Goal: Task Accomplishment & Management: Manage account settings

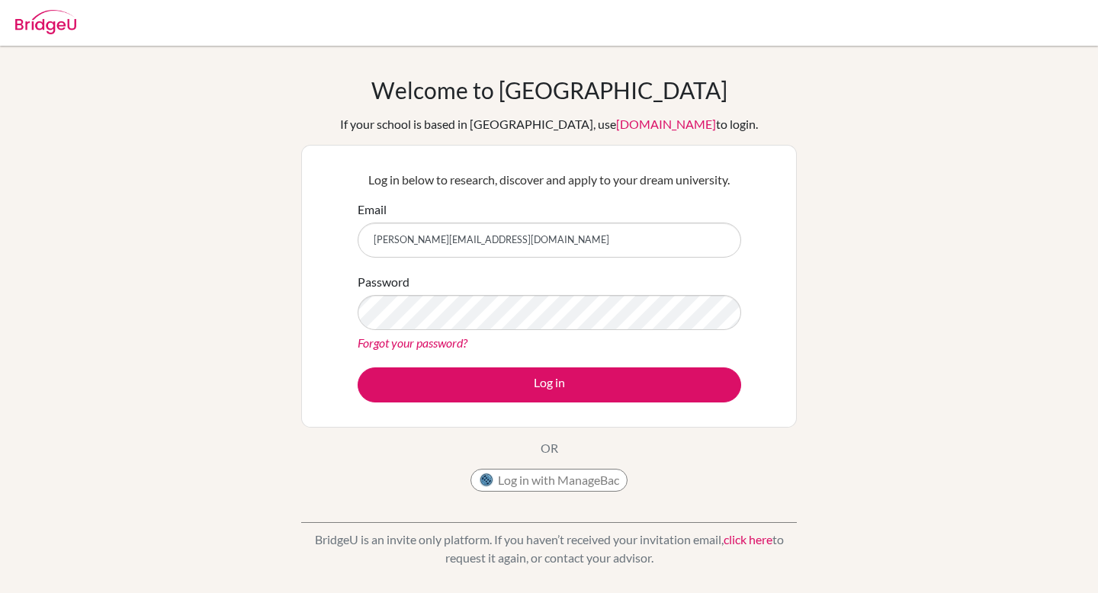
click at [357, 367] on button "Log in" at bounding box center [548, 384] width 383 height 35
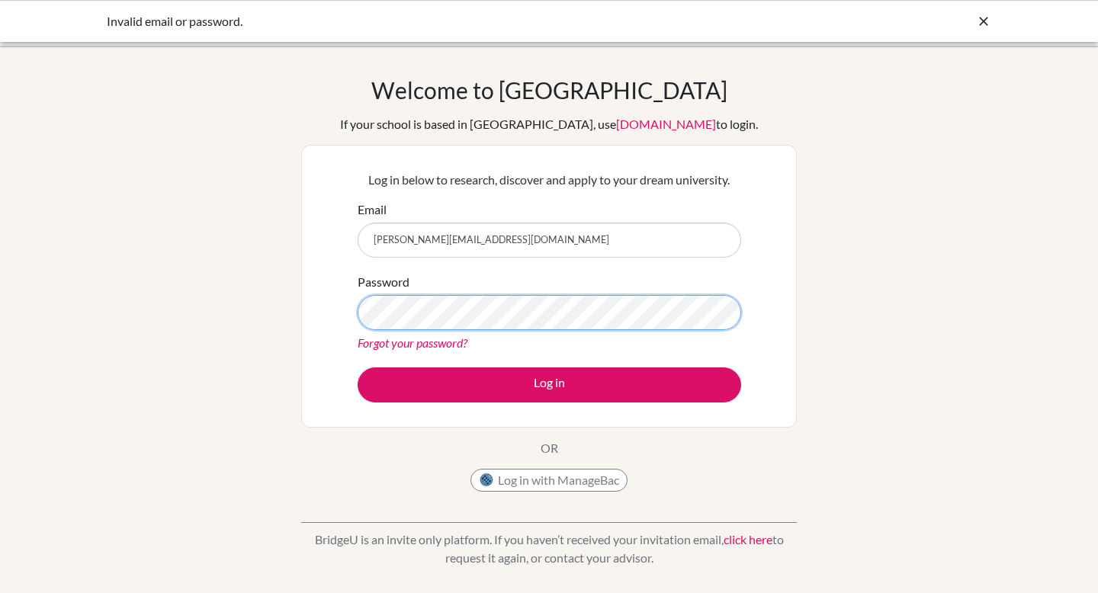
click at [357, 367] on button "Log in" at bounding box center [548, 384] width 383 height 35
click at [429, 343] on link "Forgot your password?" at bounding box center [412, 342] width 110 height 14
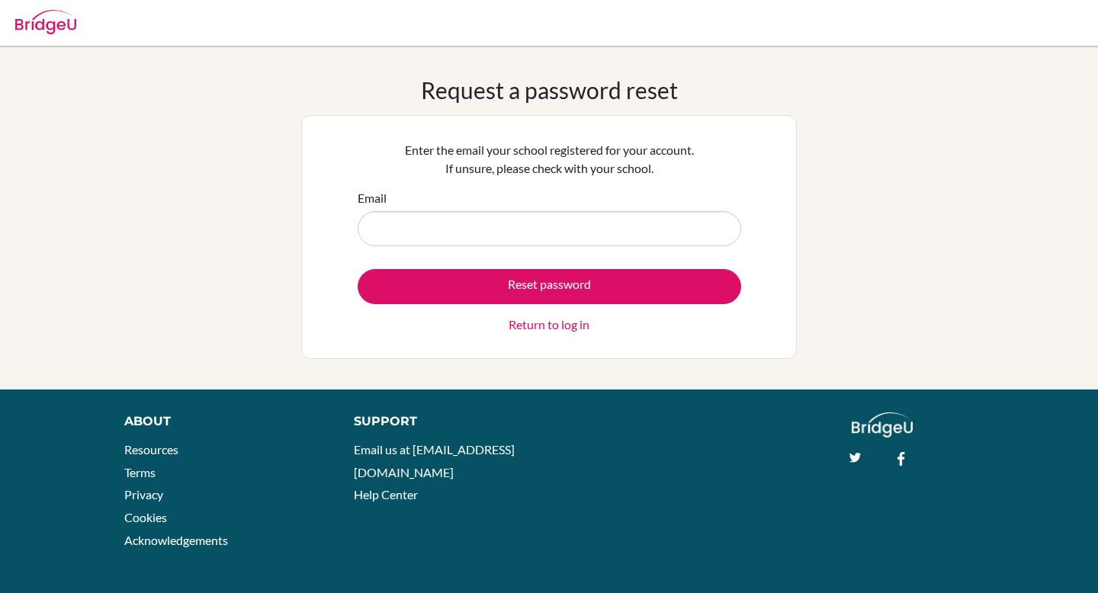
click at [526, 225] on input "Email" at bounding box center [548, 228] width 383 height 35
type input "[PERSON_NAME][EMAIL_ADDRESS][DOMAIN_NAME]"
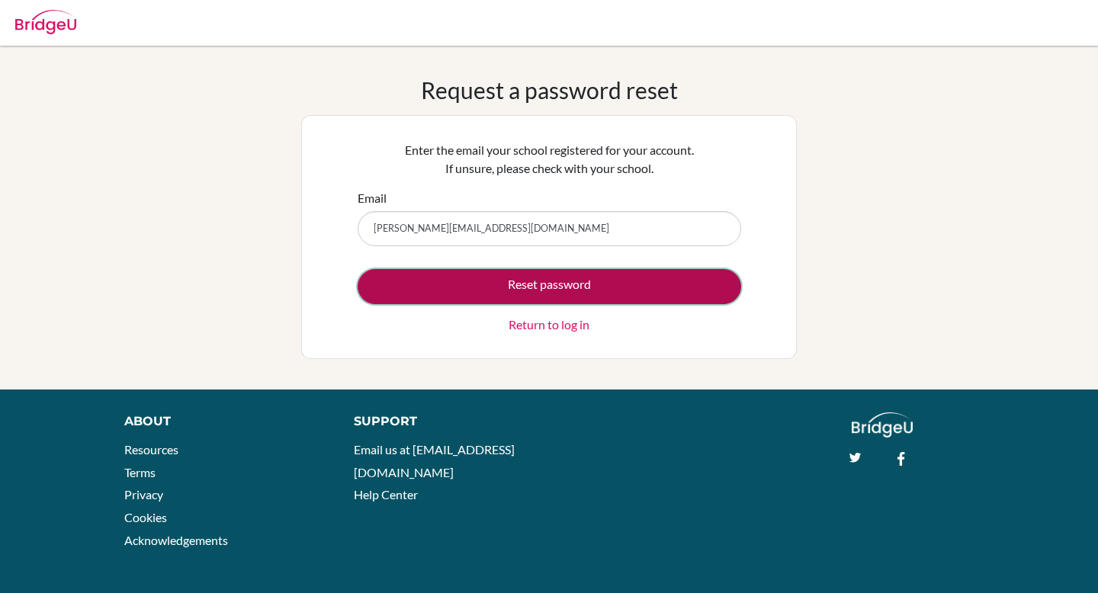
click at [531, 287] on button "Reset password" at bounding box center [548, 286] width 383 height 35
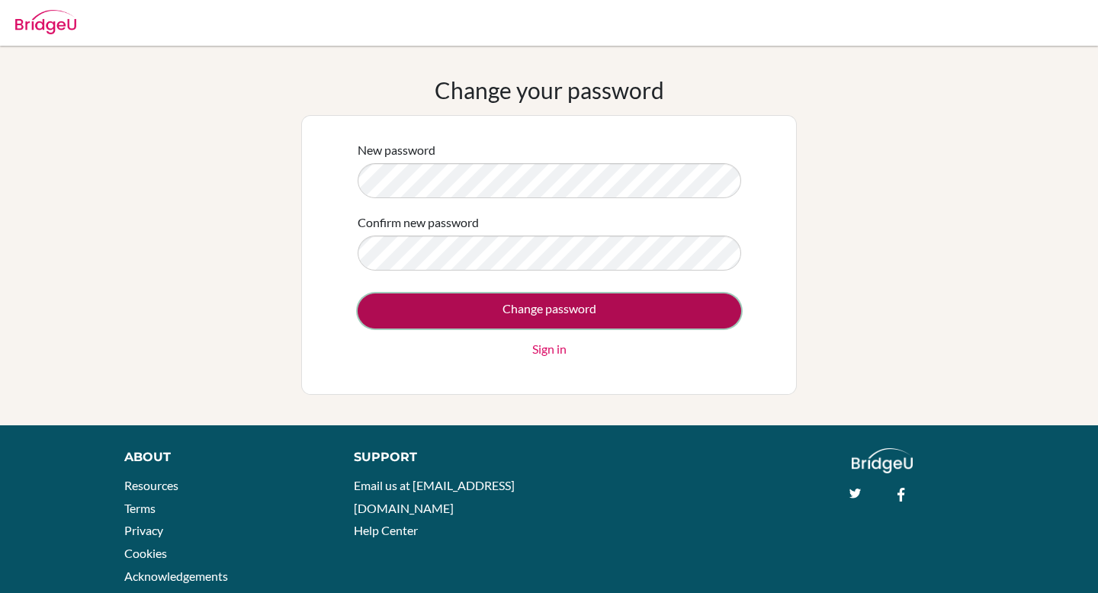
click at [579, 309] on input "Change password" at bounding box center [548, 310] width 383 height 35
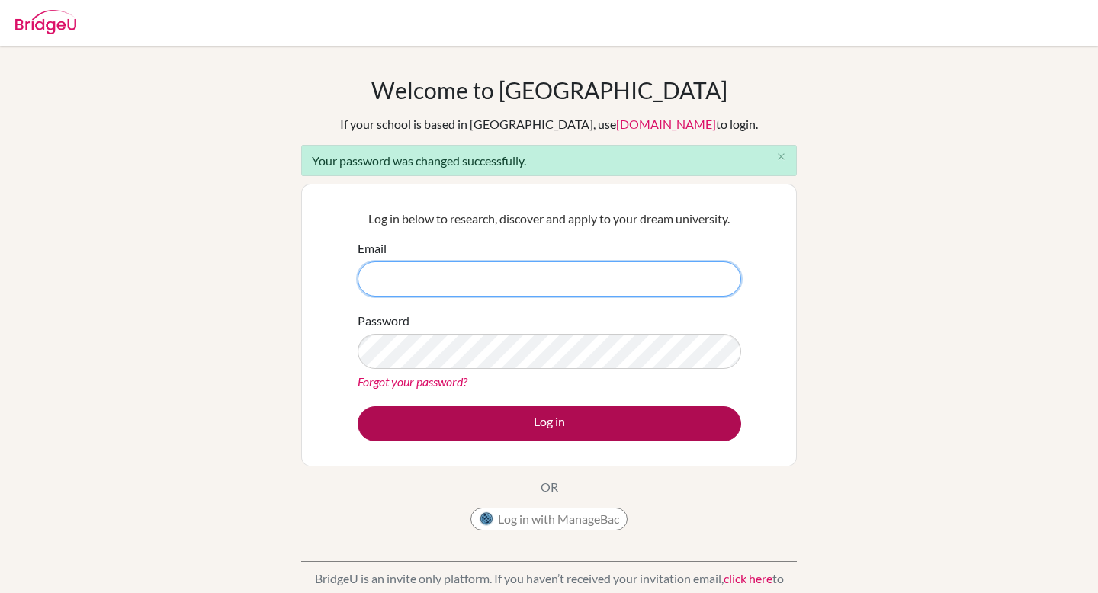
type input "antonacci.alessandra@eastudents.edu.sv"
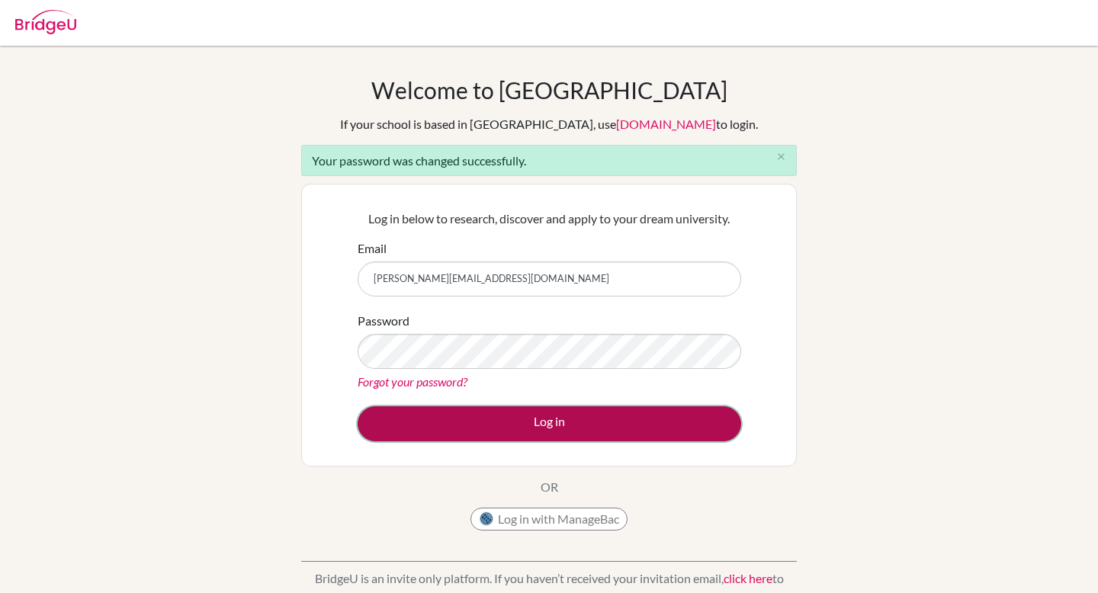
click at [668, 415] on button "Log in" at bounding box center [548, 423] width 383 height 35
